Goal: Book appointment/travel/reservation

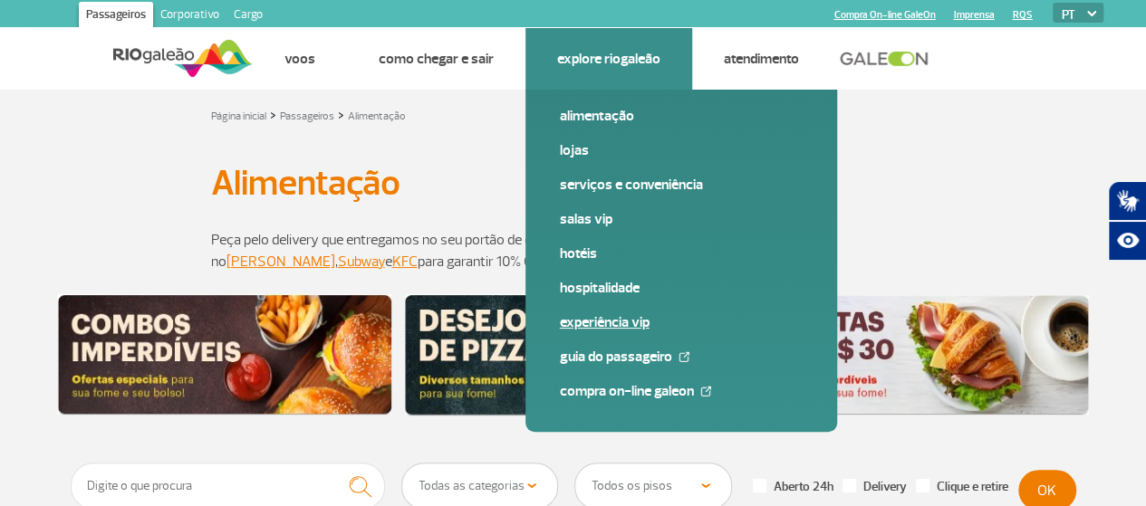
click at [596, 328] on link "Experiência VIP" at bounding box center [681, 323] width 243 height 20
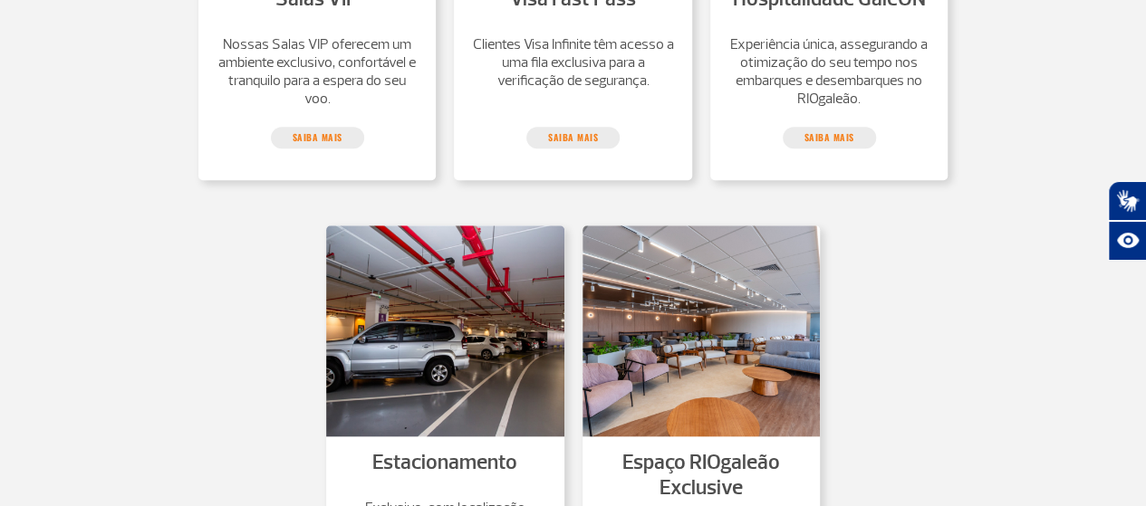
scroll to position [656, 0]
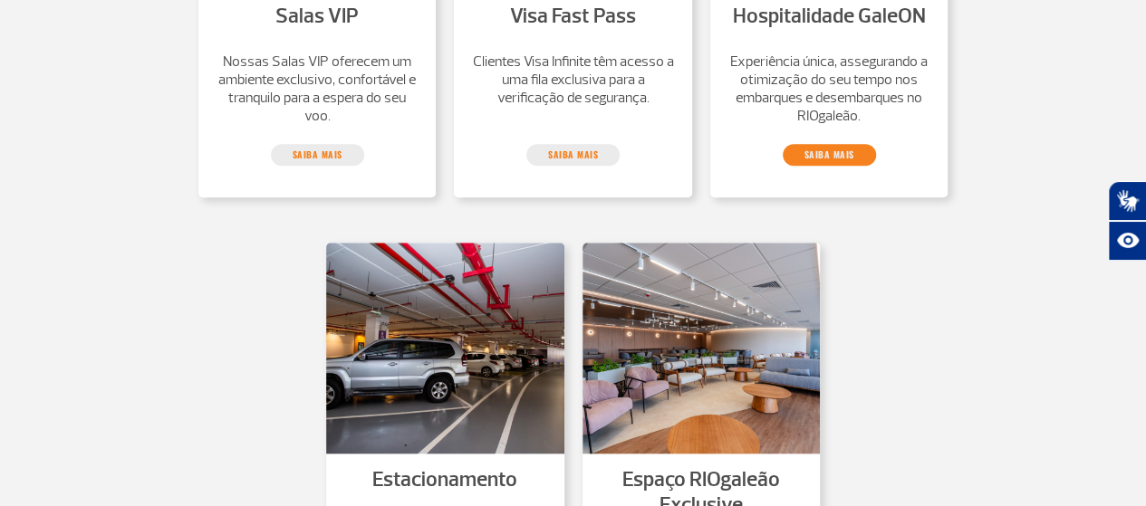
click at [829, 166] on link "saiba mais" at bounding box center [829, 155] width 93 height 22
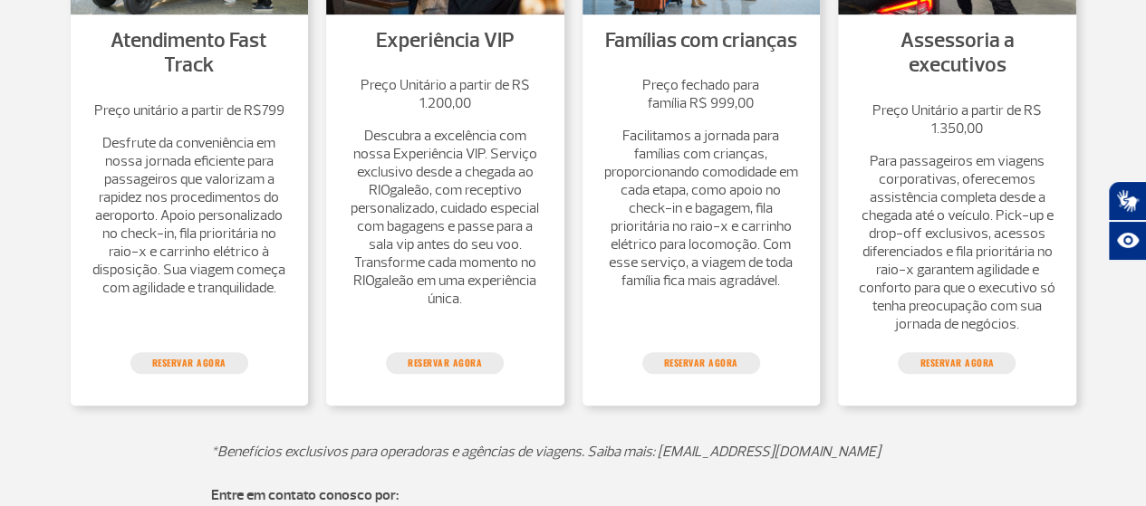
scroll to position [506, 0]
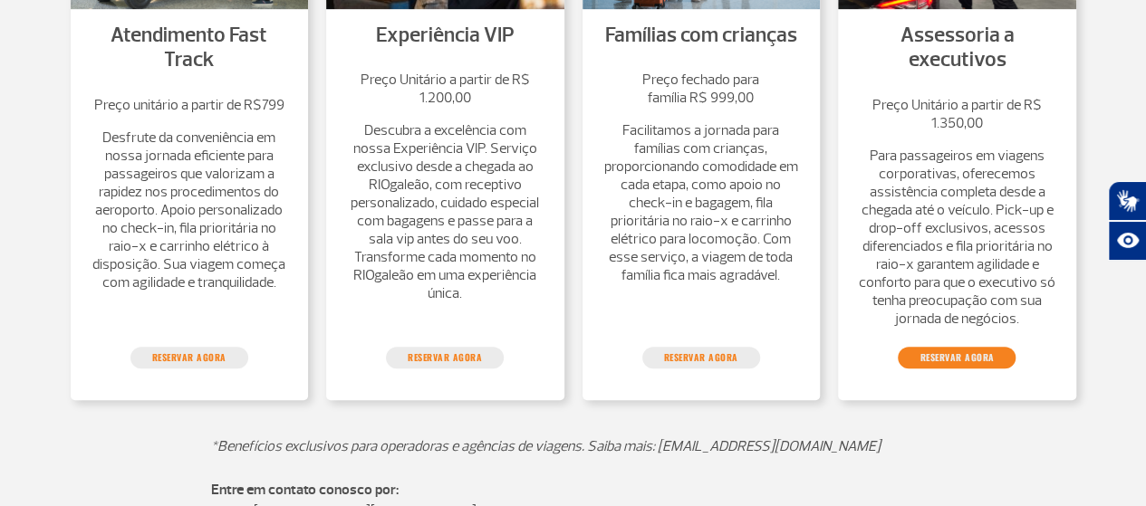
click at [951, 369] on link "reservar agora" at bounding box center [957, 358] width 118 height 22
